Goal: Task Accomplishment & Management: Manage account settings

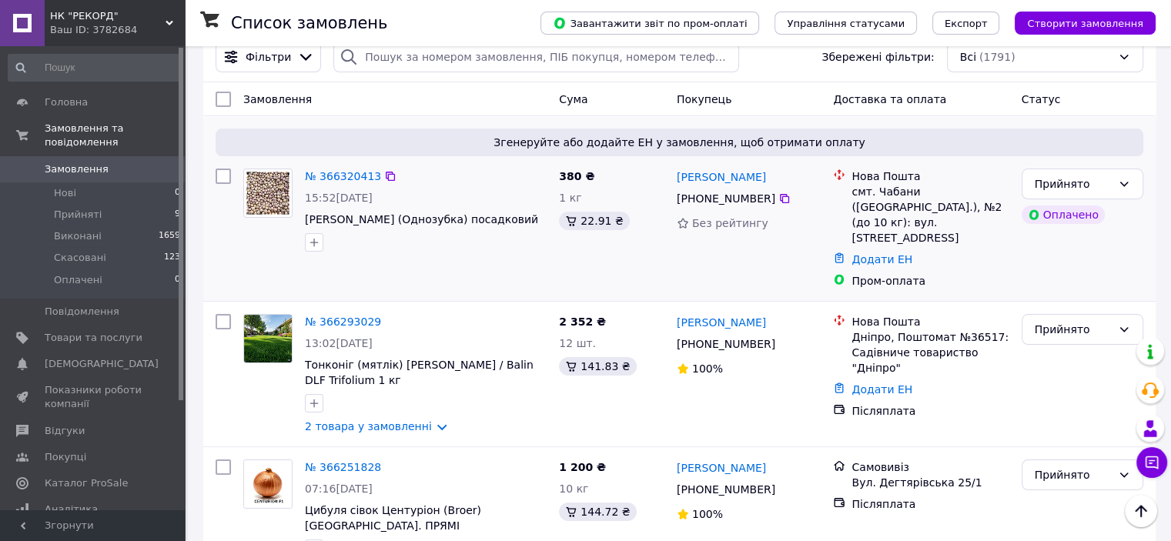
scroll to position [77, 0]
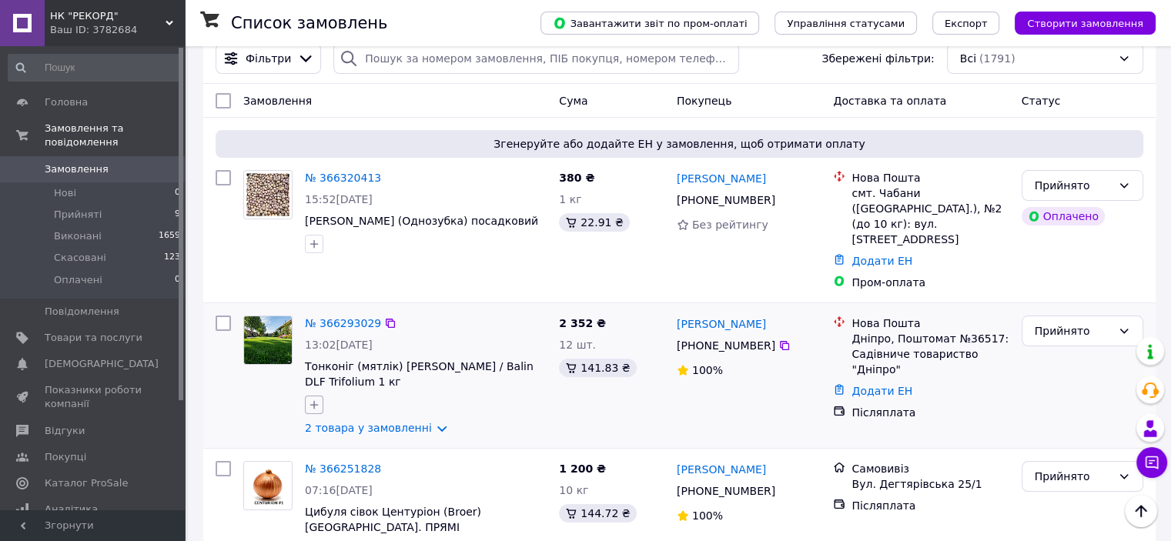
click at [313, 399] on icon "button" at bounding box center [314, 405] width 12 height 12
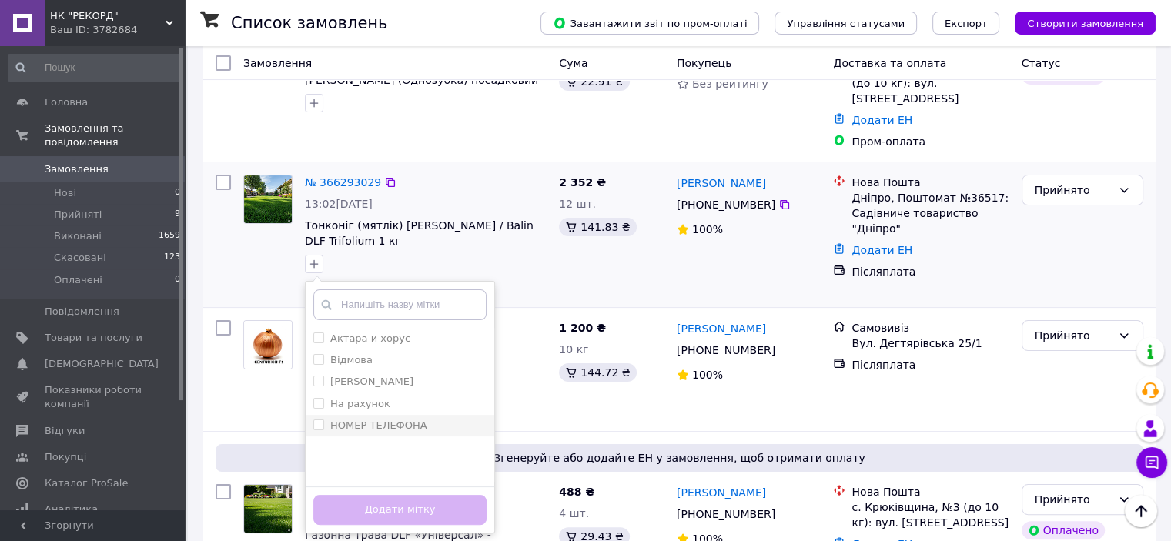
scroll to position [231, 0]
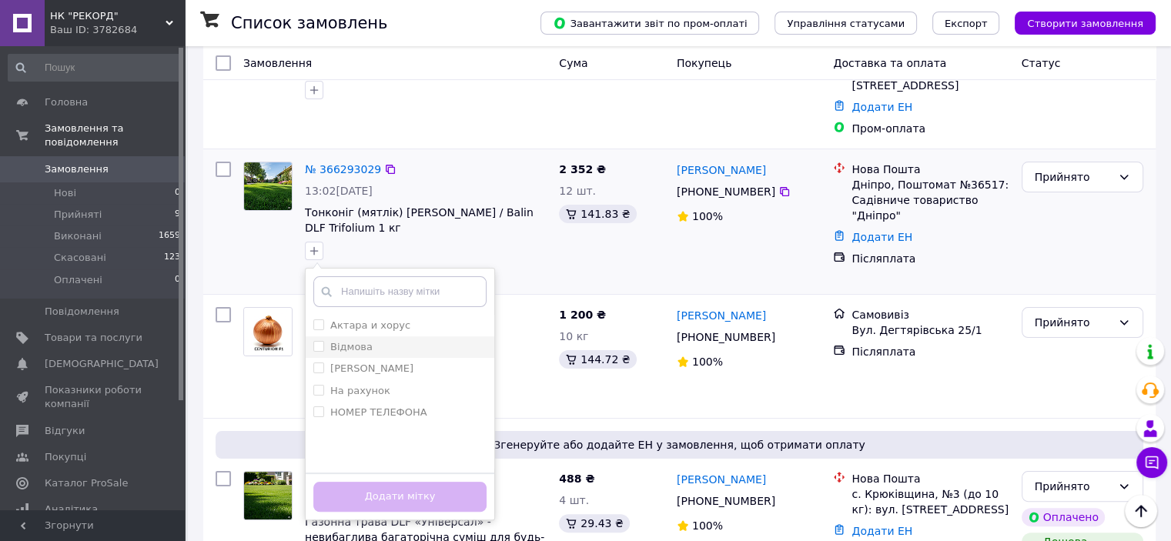
click at [317, 341] on input "Відмова" at bounding box center [318, 346] width 10 height 10
checkbox input "true"
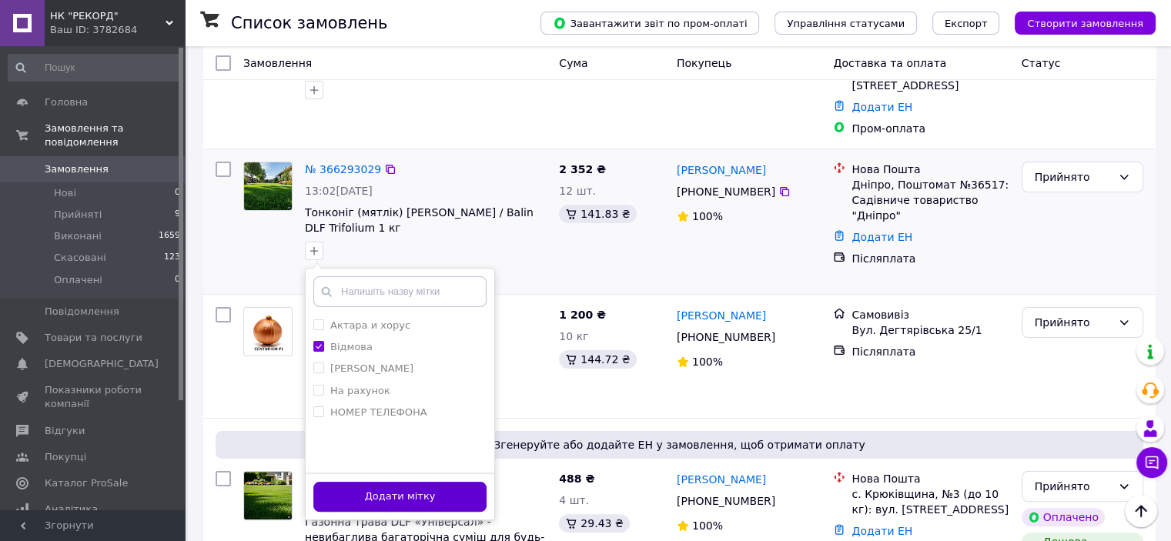
click at [397, 482] on button "Додати мітку" at bounding box center [399, 497] width 173 height 30
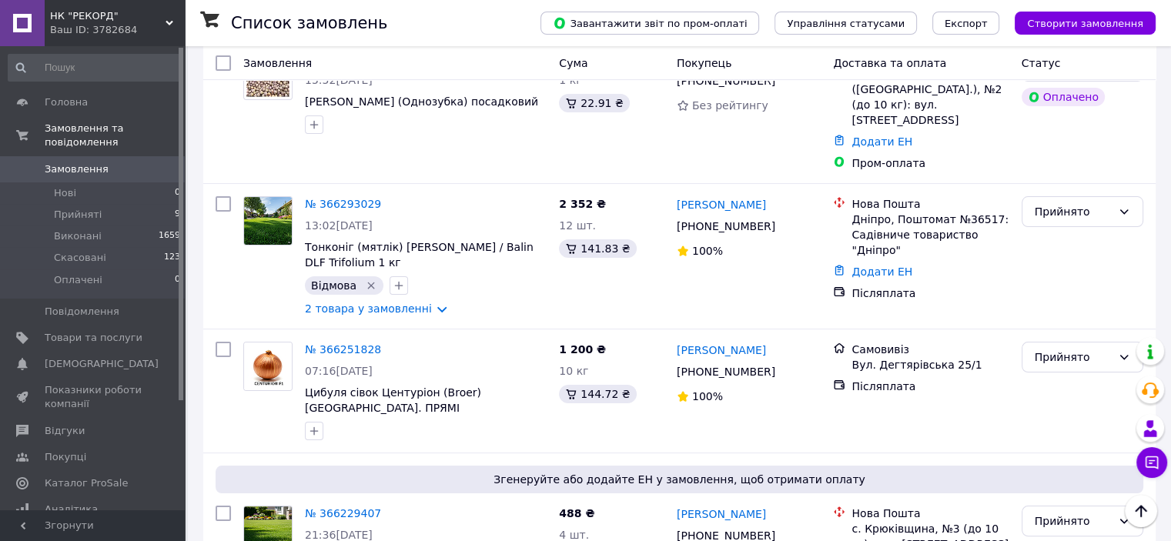
scroll to position [0, 0]
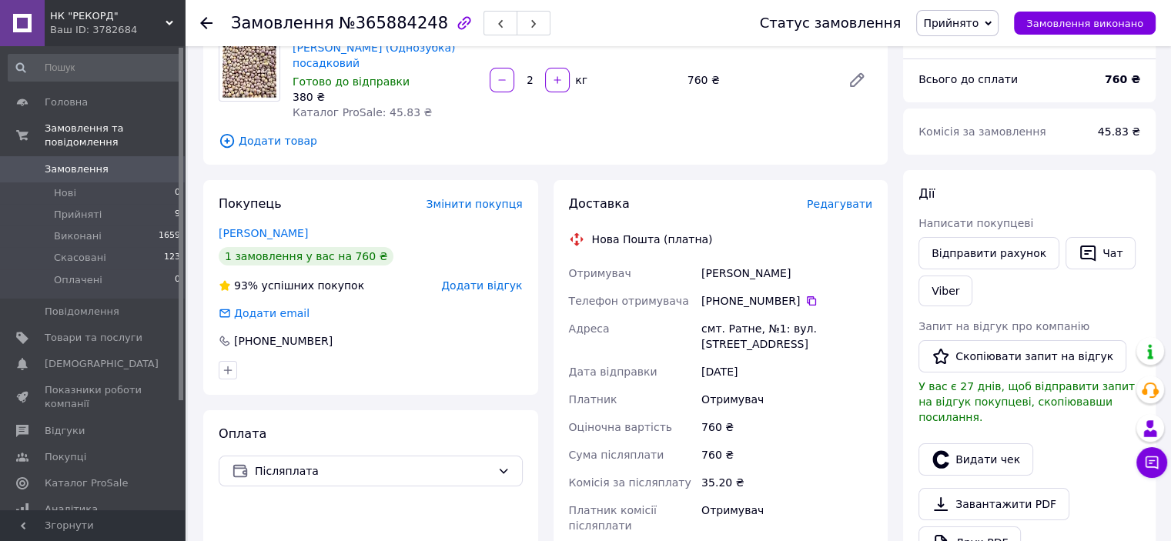
scroll to position [154, 0]
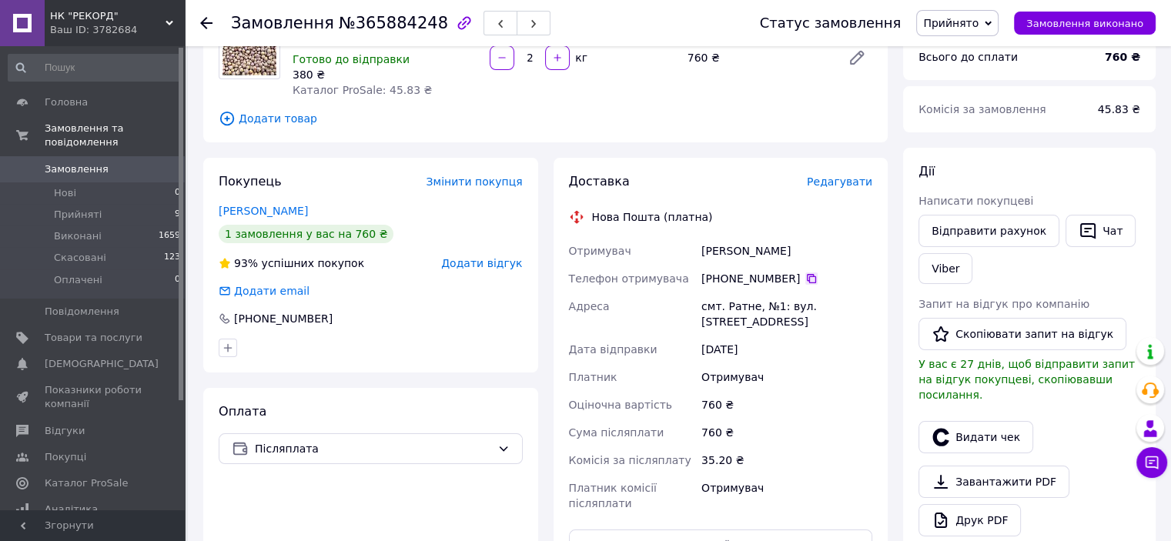
click at [807, 275] on icon at bounding box center [811, 278] width 9 height 9
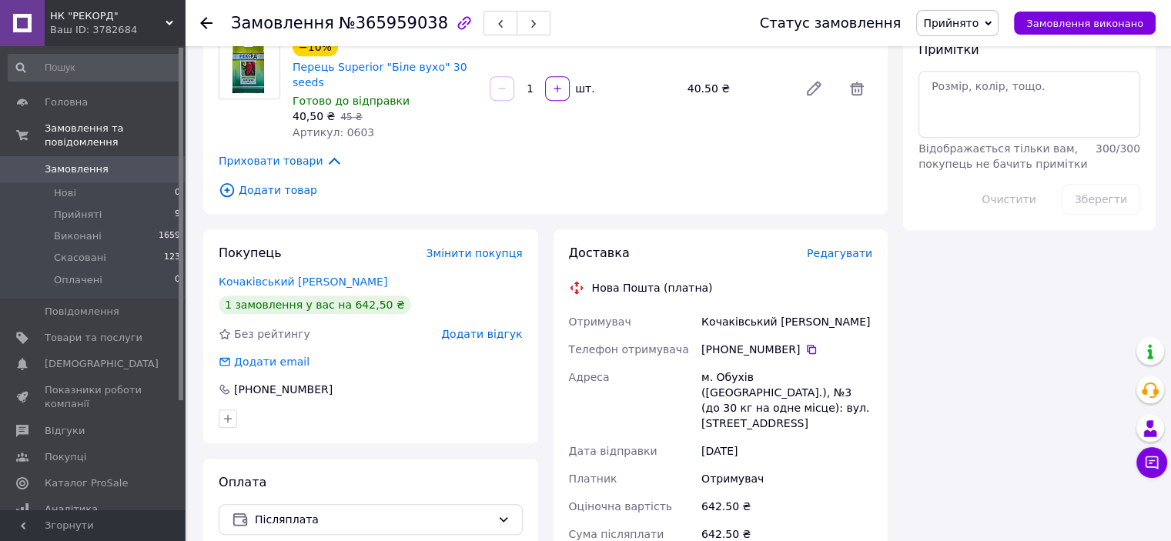
scroll to position [847, 0]
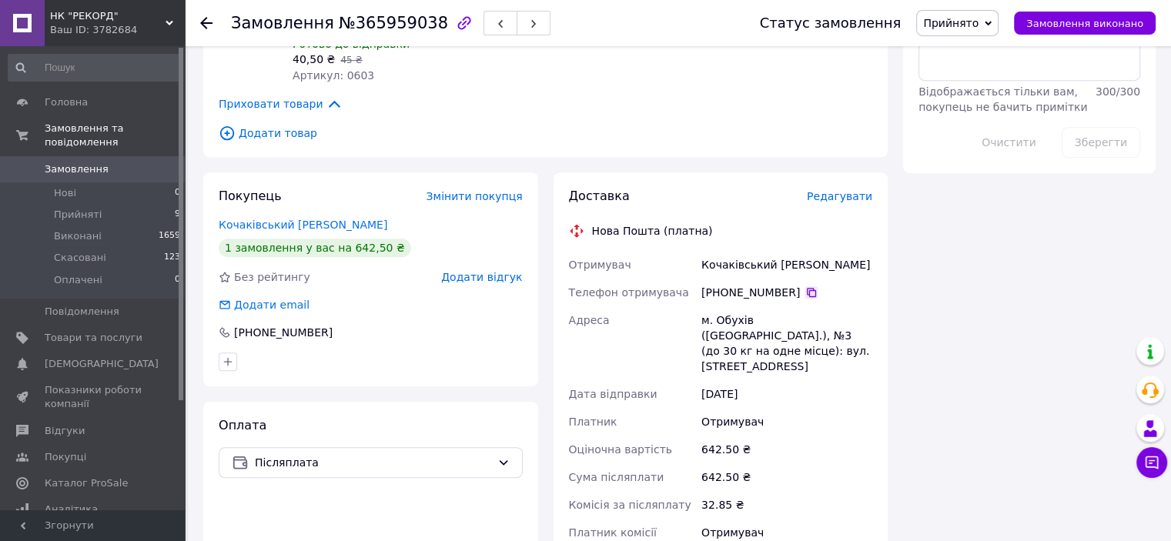
click at [805, 286] on icon at bounding box center [811, 292] width 12 height 12
click at [716, 251] on div "Кочаківський Олексій" at bounding box center [786, 265] width 177 height 28
copy div "Кочаківський"
click at [791, 251] on div "Кочаківський Олексій" at bounding box center [786, 265] width 177 height 28
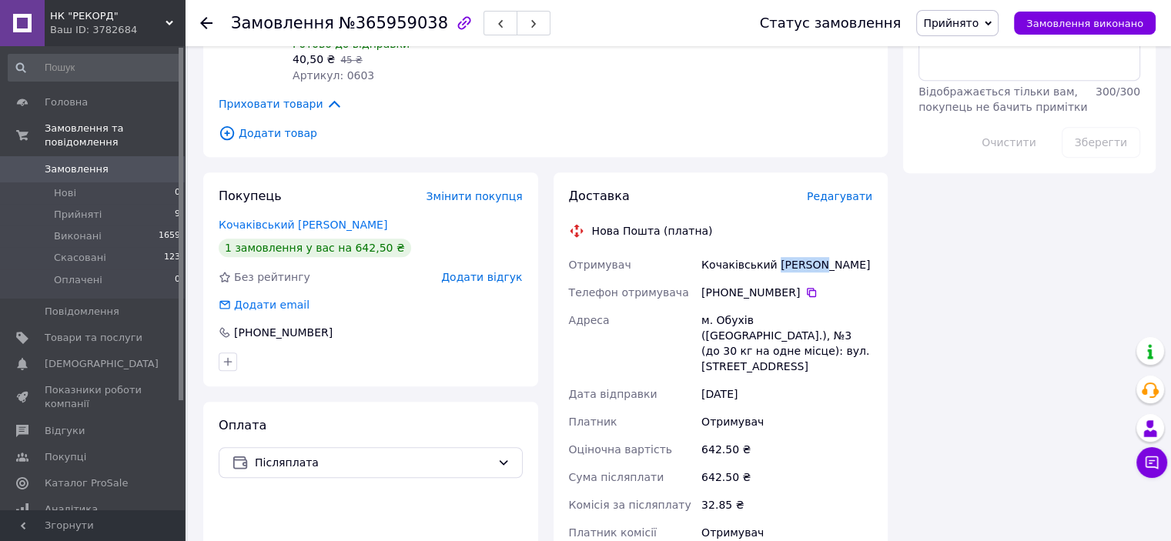
click at [791, 251] on div "Кочаківський Олексій" at bounding box center [786, 265] width 177 height 28
copy div "Олексій"
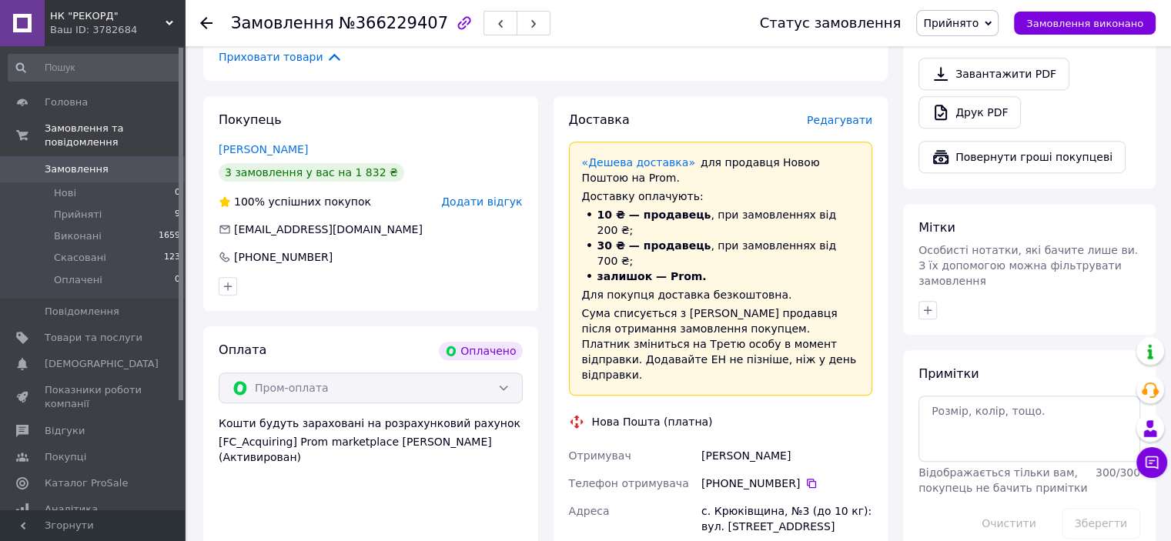
scroll to position [1000, 0]
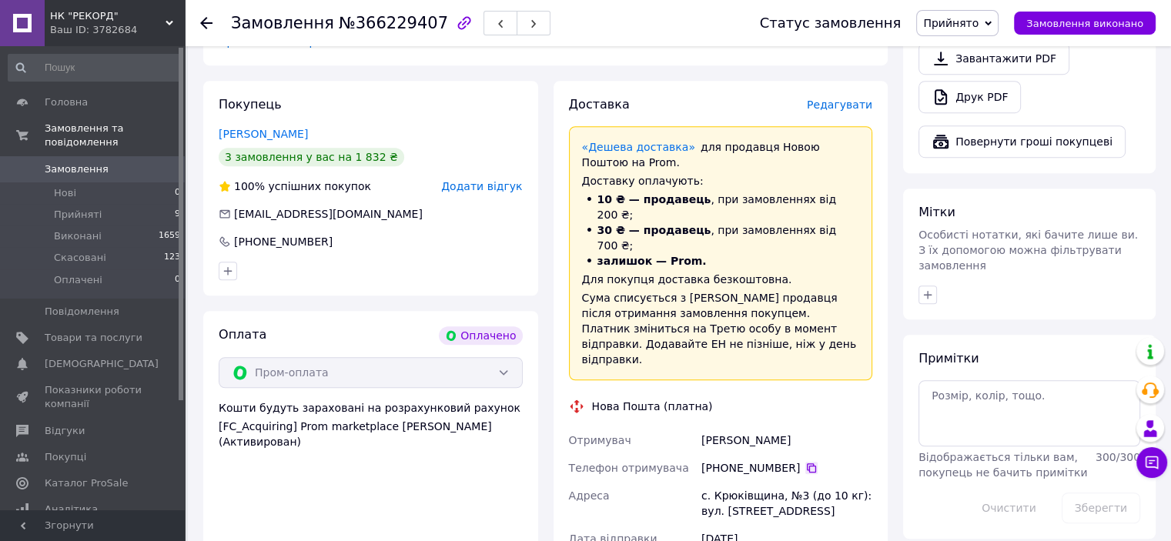
click at [807, 463] on icon at bounding box center [811, 467] width 9 height 9
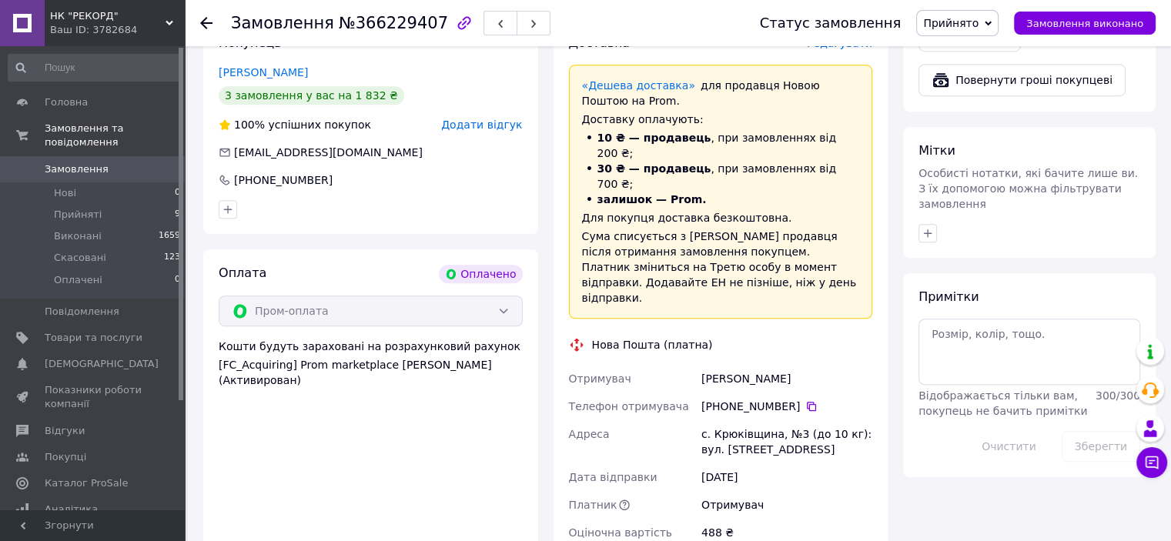
scroll to position [1077, 0]
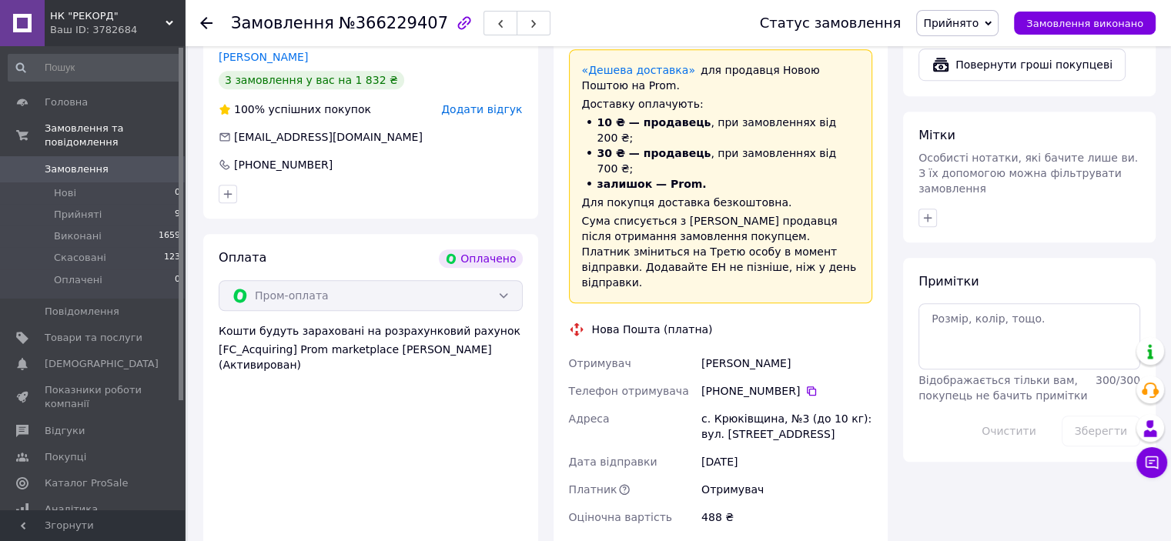
click at [717, 349] on div "Пантюхова Елизавета" at bounding box center [786, 363] width 177 height 28
copy div "Пантюхова"
click at [793, 349] on div "Пантюхова Елизавета" at bounding box center [786, 363] width 177 height 28
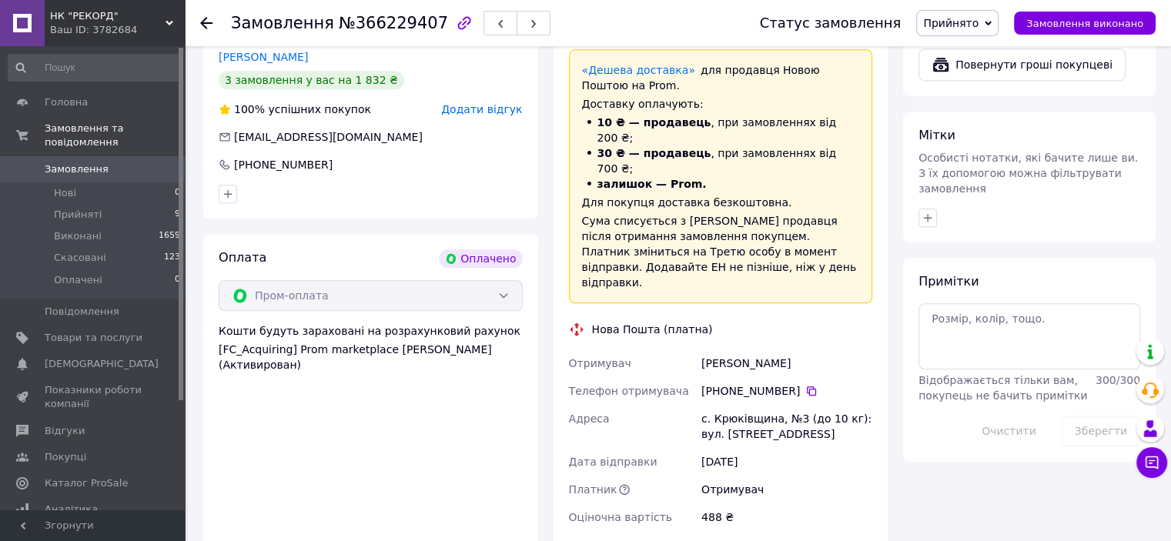
copy div "Елизавета"
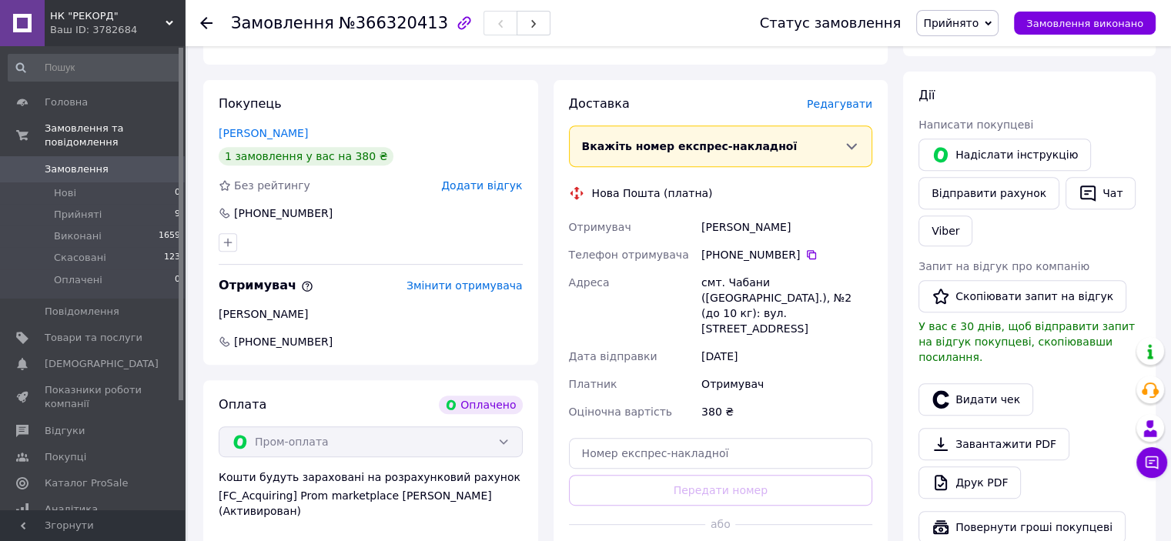
scroll to position [616, 0]
click at [805, 253] on icon at bounding box center [811, 254] width 12 height 12
click at [807, 252] on icon at bounding box center [811, 253] width 9 height 9
click at [723, 221] on div "[PERSON_NAME]" at bounding box center [786, 226] width 177 height 28
click at [723, 221] on div "Ткаченко Ольга" at bounding box center [786, 226] width 177 height 28
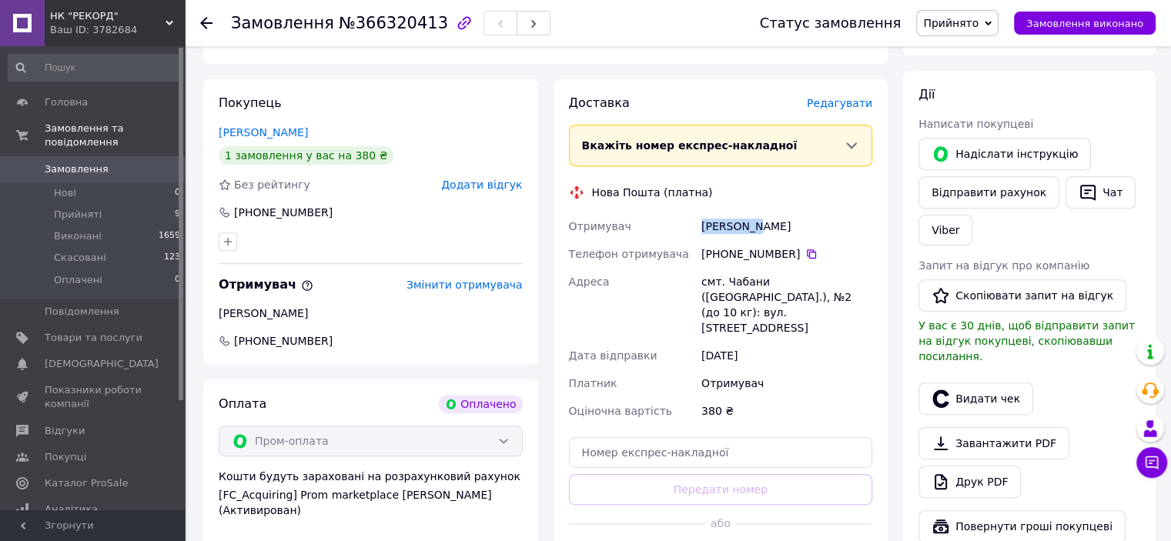
copy div "Ткаченко"
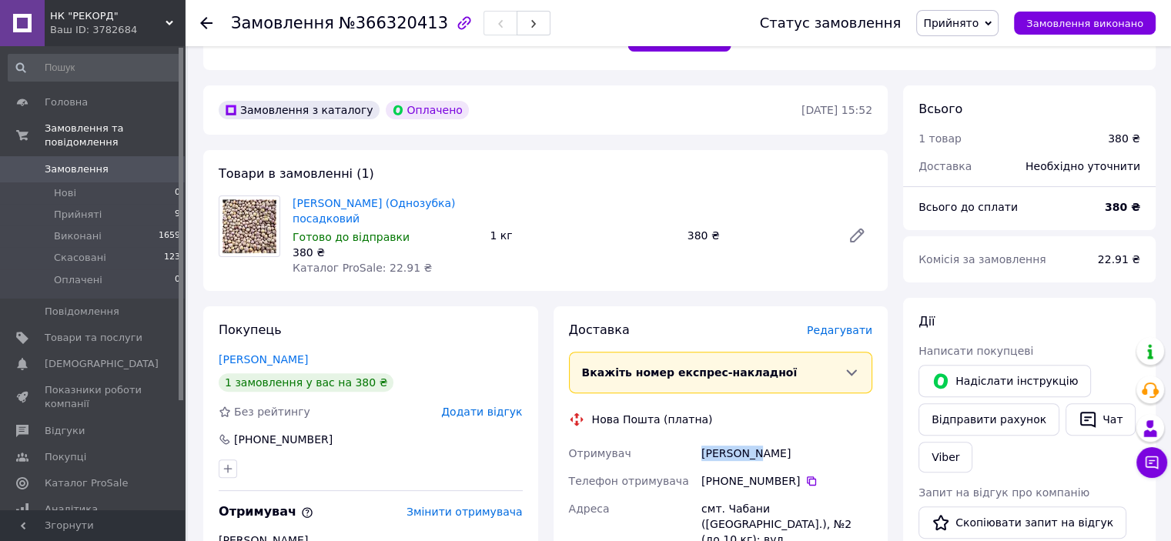
scroll to position [385, 0]
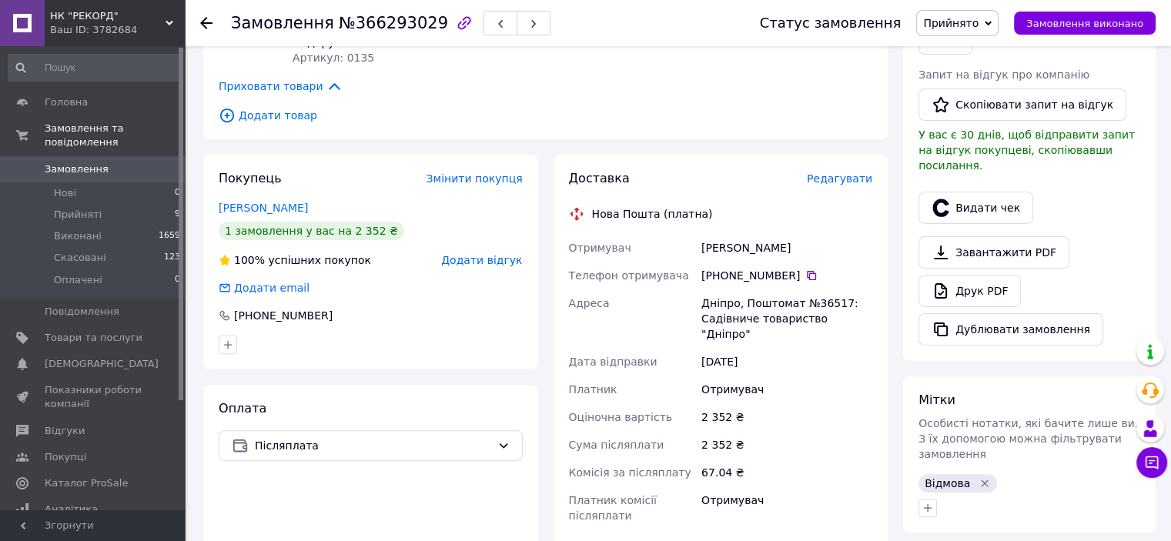
scroll to position [385, 0]
